Goal: Task Accomplishment & Management: Complete application form

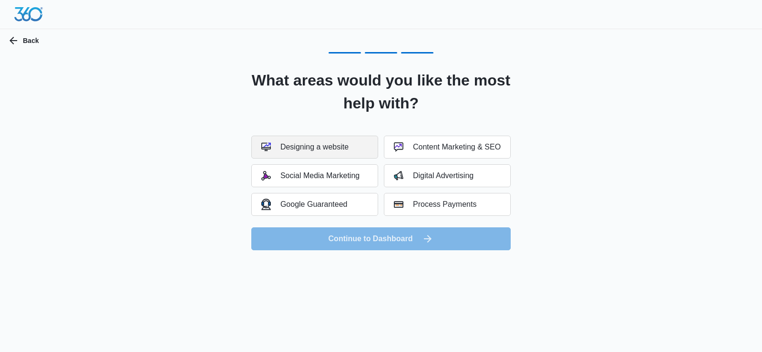
click at [313, 139] on button "Designing a website" at bounding box center [314, 146] width 127 height 23
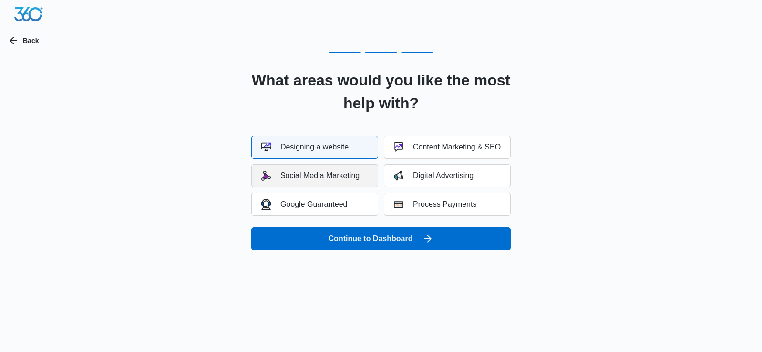
drag, startPoint x: 349, startPoint y: 182, endPoint x: 349, endPoint y: 190, distance: 8.6
click at [349, 182] on button "Social Media Marketing" at bounding box center [314, 175] width 127 height 23
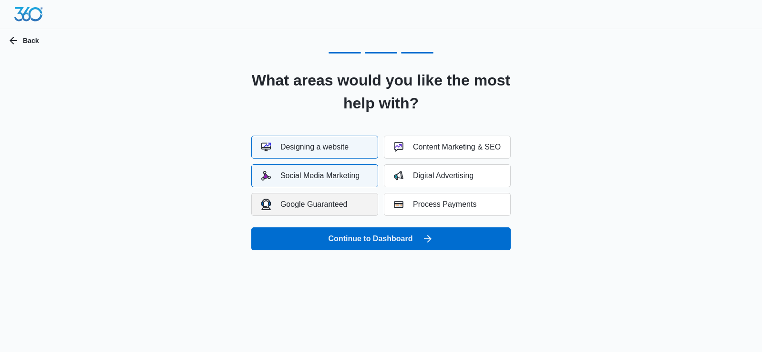
drag, startPoint x: 350, startPoint y: 201, endPoint x: 373, endPoint y: 193, distance: 24.5
click at [350, 201] on button "Google Guaranteed" at bounding box center [314, 204] width 127 height 23
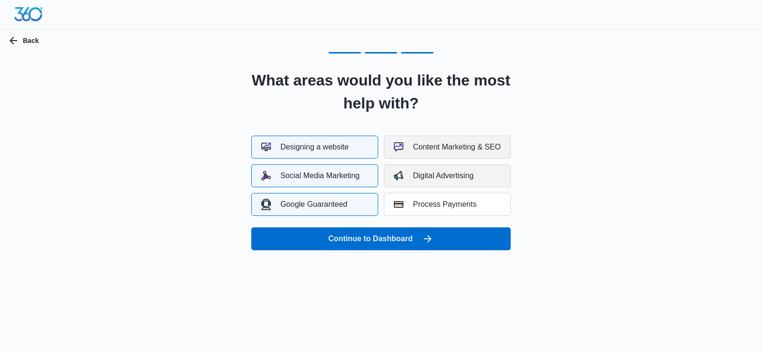
drag, startPoint x: 451, startPoint y: 154, endPoint x: 443, endPoint y: 170, distance: 17.9
click at [451, 154] on button "Content Marketing & SEO" at bounding box center [447, 146] width 127 height 23
click at [440, 182] on button "Digital Advertising" at bounding box center [447, 175] width 127 height 23
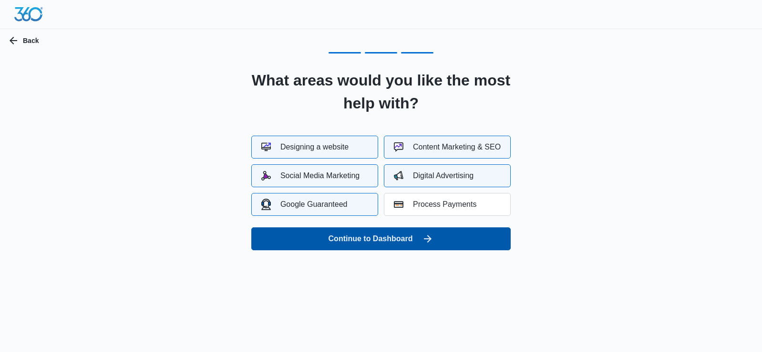
click at [431, 235] on icon "submit" at bounding box center [427, 238] width 11 height 11
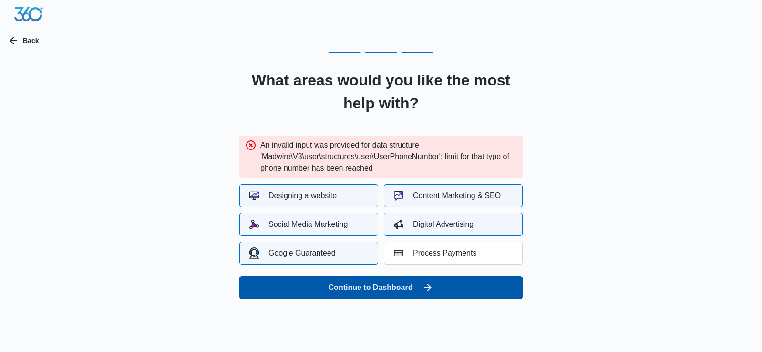
click at [365, 295] on button "Continue to Dashboard" at bounding box center [380, 287] width 283 height 23
click at [372, 292] on button "Continue to Dashboard" at bounding box center [380, 287] width 283 height 23
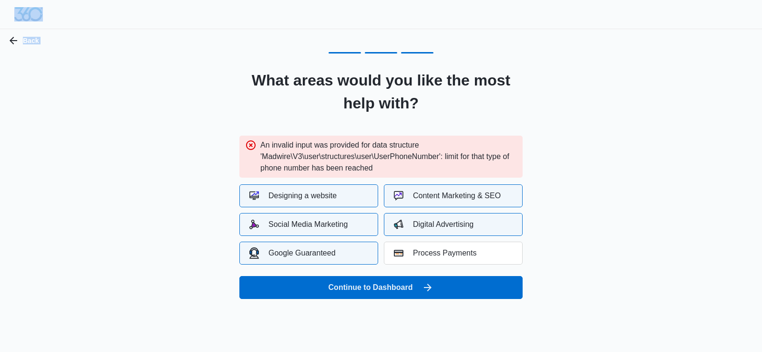
click at [20, 15] on img at bounding box center [28, 14] width 29 height 14
click at [27, 14] on img at bounding box center [28, 14] width 29 height 14
click at [31, 47] on div "Back What areas would you like the most help with? An invalid input was provide…" at bounding box center [381, 155] width 762 height 310
click at [32, 43] on button "Back" at bounding box center [24, 40] width 48 height 23
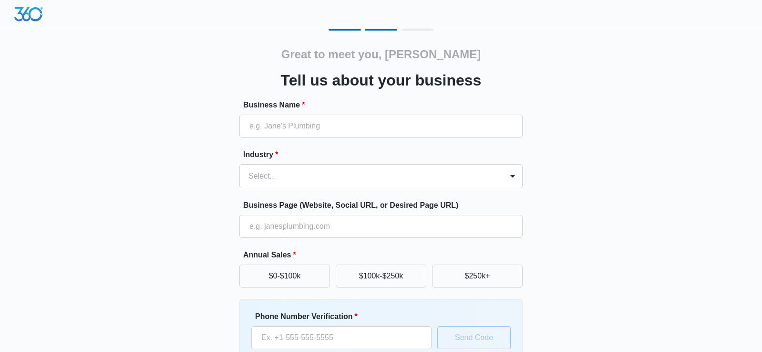
click at [31, 15] on img at bounding box center [28, 14] width 29 height 14
drag, startPoint x: 31, startPoint y: 15, endPoint x: 96, endPoint y: 1, distance: 65.8
click at [36, 14] on img at bounding box center [28, 14] width 29 height 14
